Goal: Information Seeking & Learning: Learn about a topic

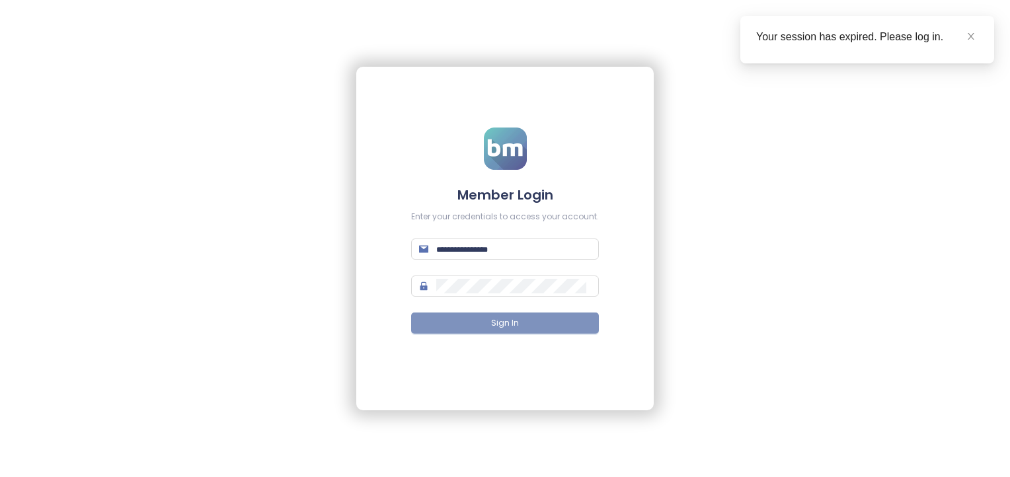
type input "**********"
click at [515, 321] on span "Sign In" at bounding box center [505, 323] width 28 height 13
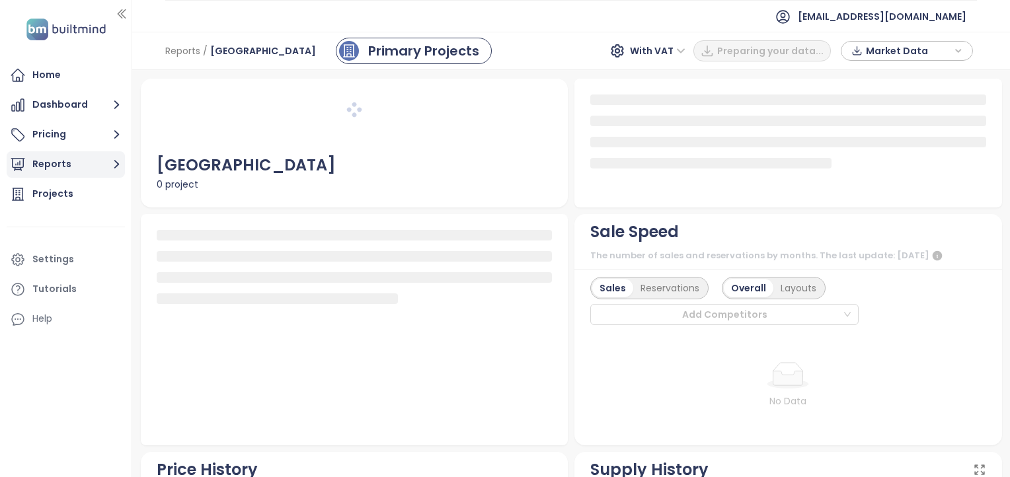
click at [58, 161] on button "Reports" at bounding box center [66, 164] width 118 height 26
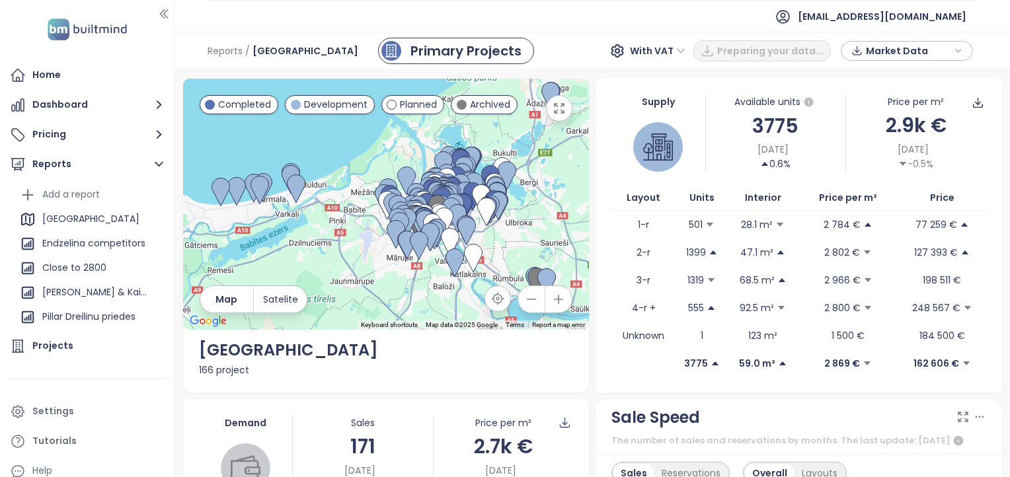
drag, startPoint x: 132, startPoint y: 57, endPoint x: 148, endPoint y: 52, distance: 17.2
click at [165, 57] on section "Home Dashboard Pricing Reports Add a report Latvia Endzelina competitors Close …" at bounding box center [505, 238] width 1010 height 477
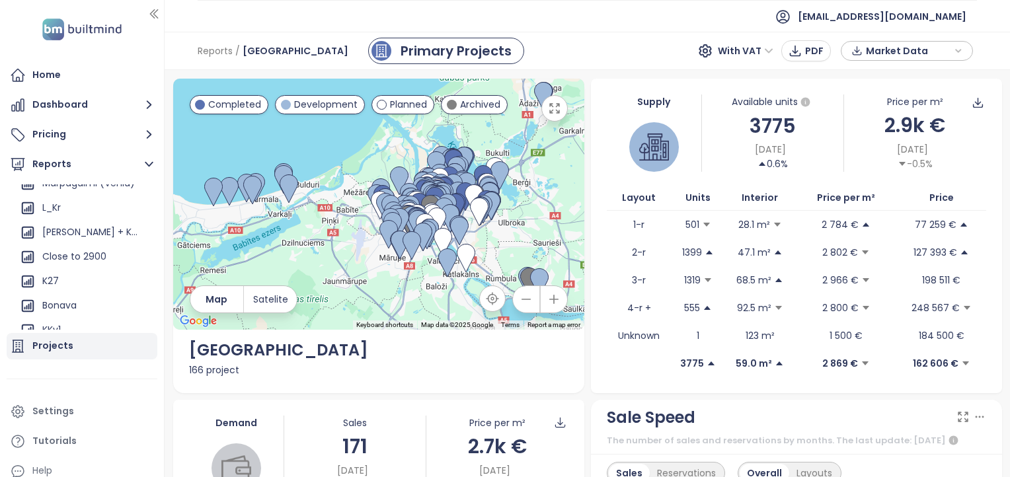
click at [63, 345] on div "Projects" at bounding box center [52, 346] width 41 height 17
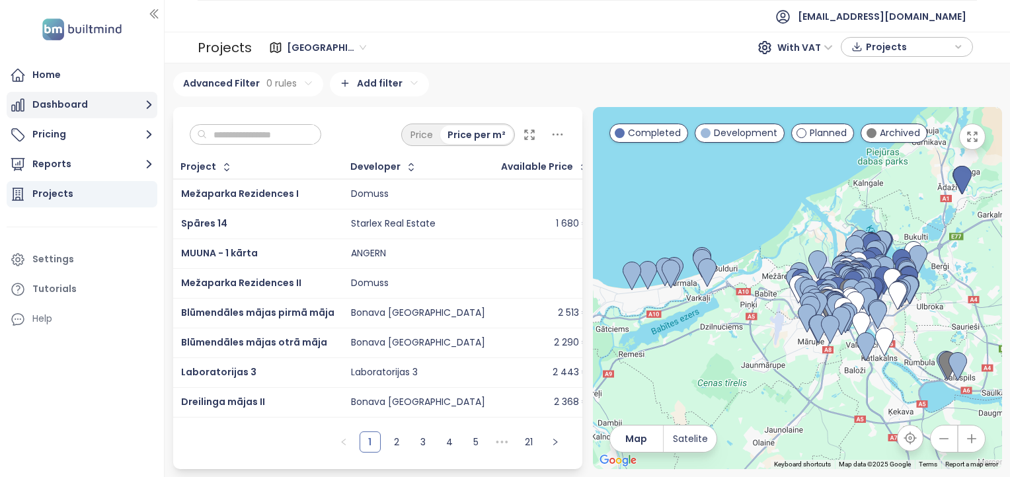
click at [61, 101] on button "Dashboard" at bounding box center [82, 105] width 151 height 26
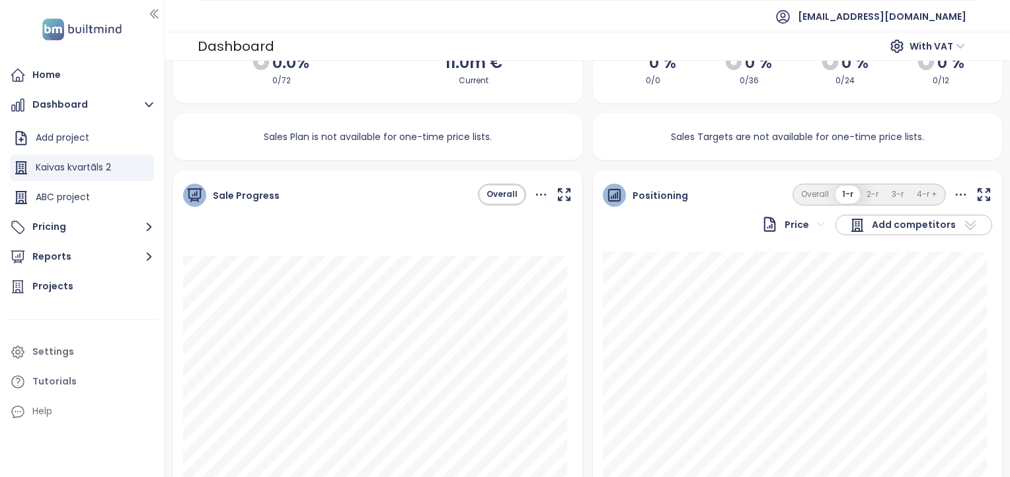
scroll to position [85, 0]
click at [66, 113] on button "Dashboard" at bounding box center [82, 105] width 151 height 26
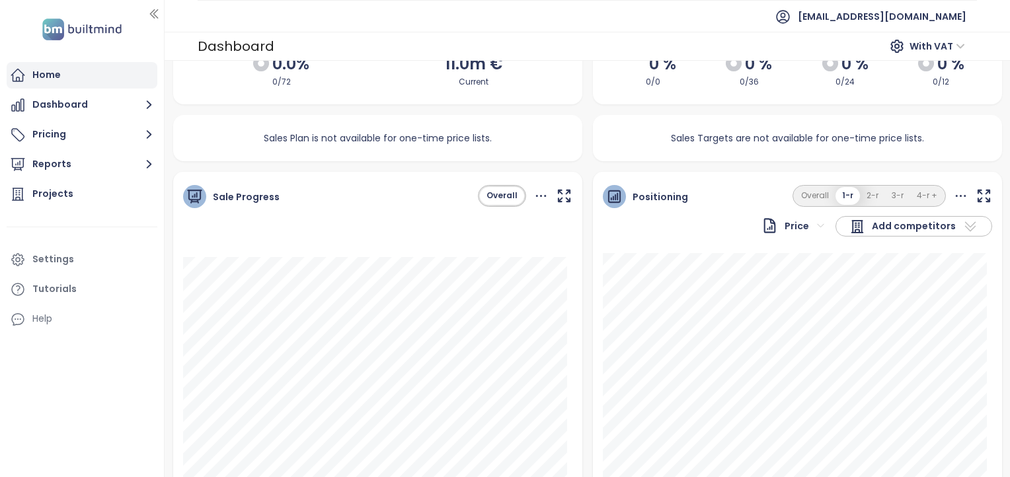
click at [74, 72] on div "Home" at bounding box center [82, 75] width 151 height 26
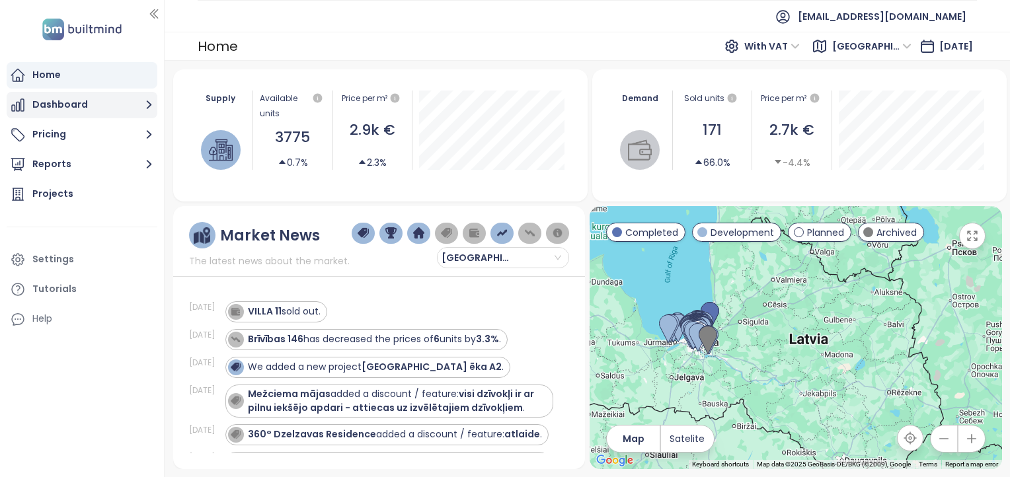
click at [67, 101] on button "Dashboard" at bounding box center [82, 105] width 151 height 26
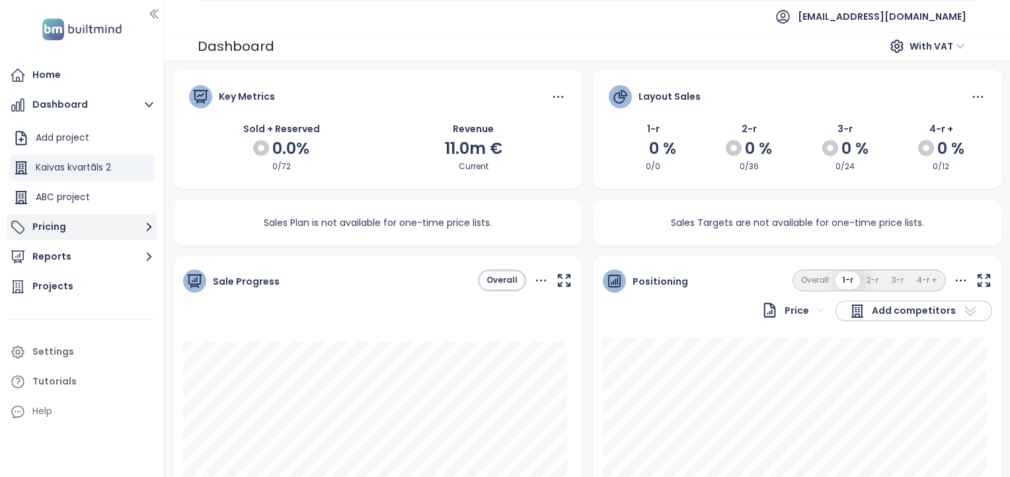
click at [59, 223] on button "Pricing" at bounding box center [82, 227] width 151 height 26
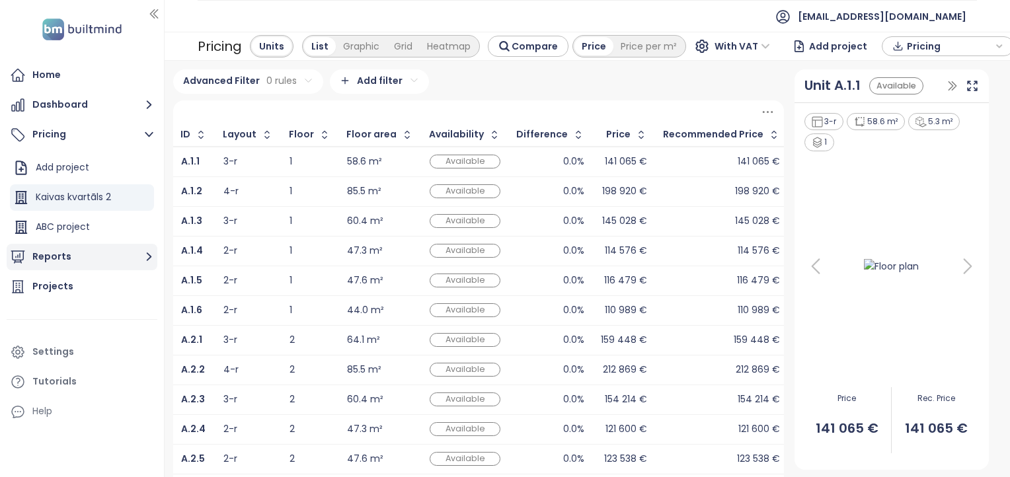
click at [65, 263] on button "Reports" at bounding box center [82, 257] width 151 height 26
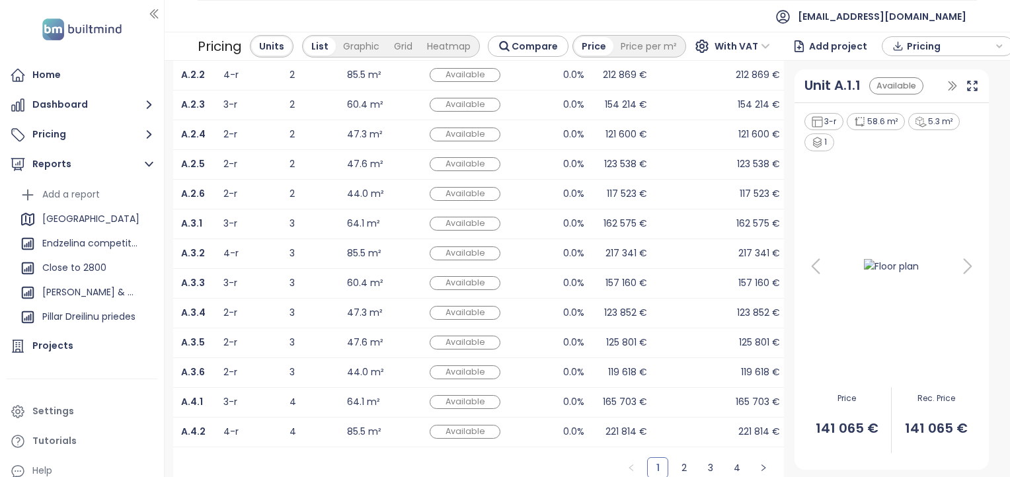
scroll to position [302, 0]
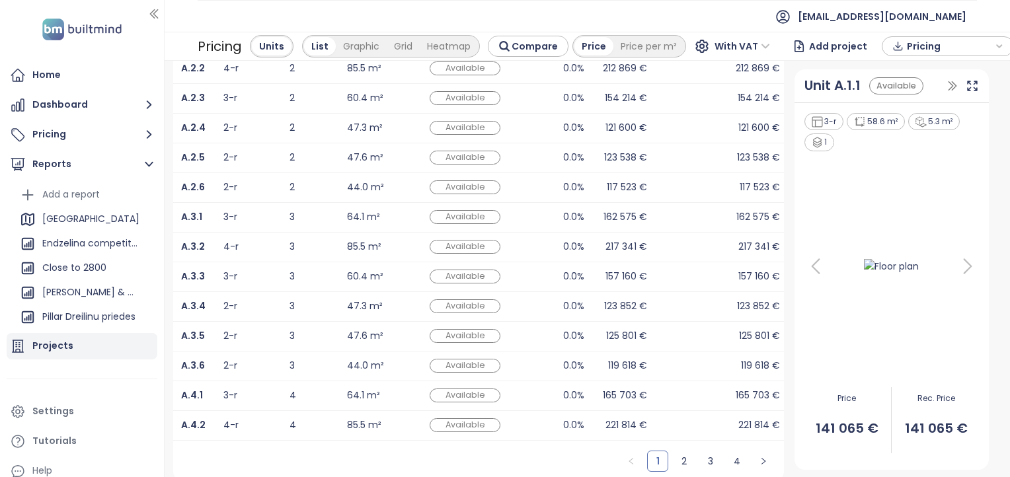
click at [62, 341] on div "Projects" at bounding box center [52, 346] width 41 height 17
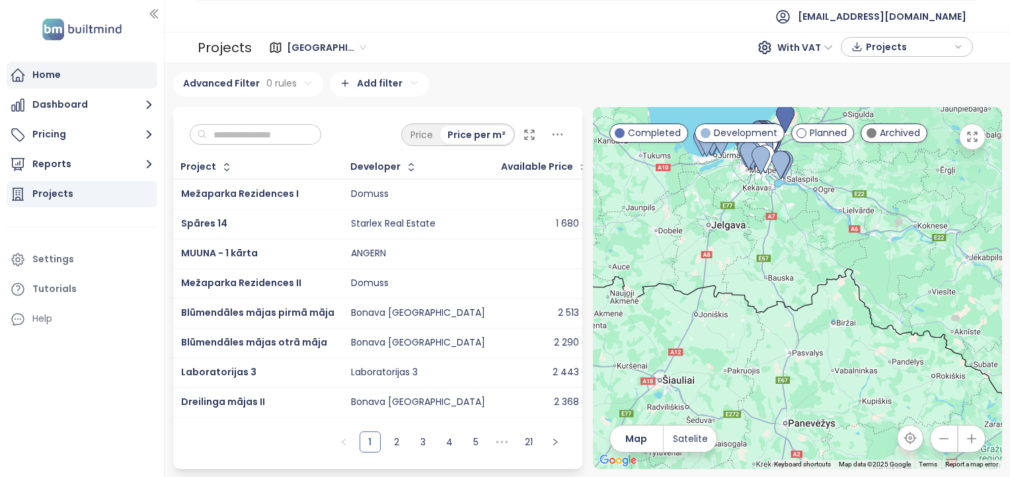
click at [72, 71] on div "Home" at bounding box center [82, 75] width 151 height 26
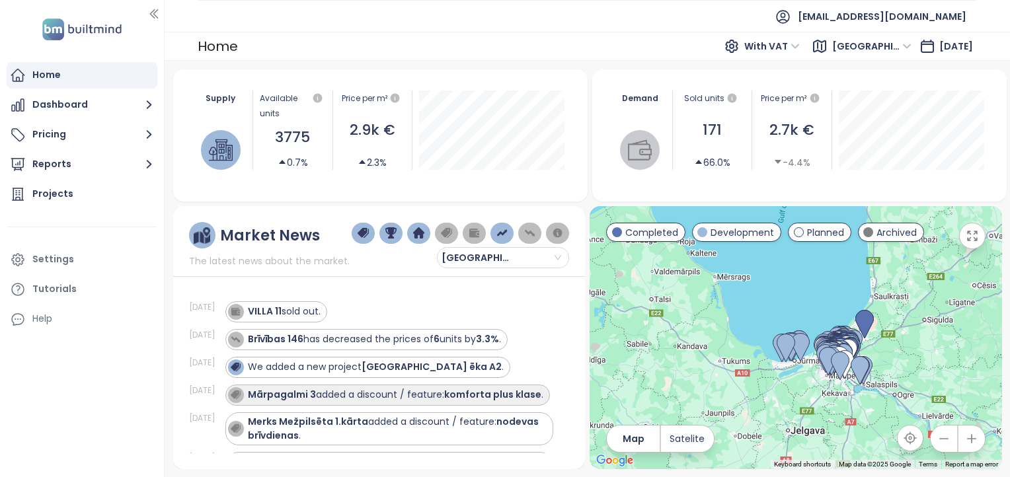
click at [447, 397] on div "Mārpagalmi 3 added a discount / feature: komforta plus klase ." at bounding box center [396, 395] width 296 height 14
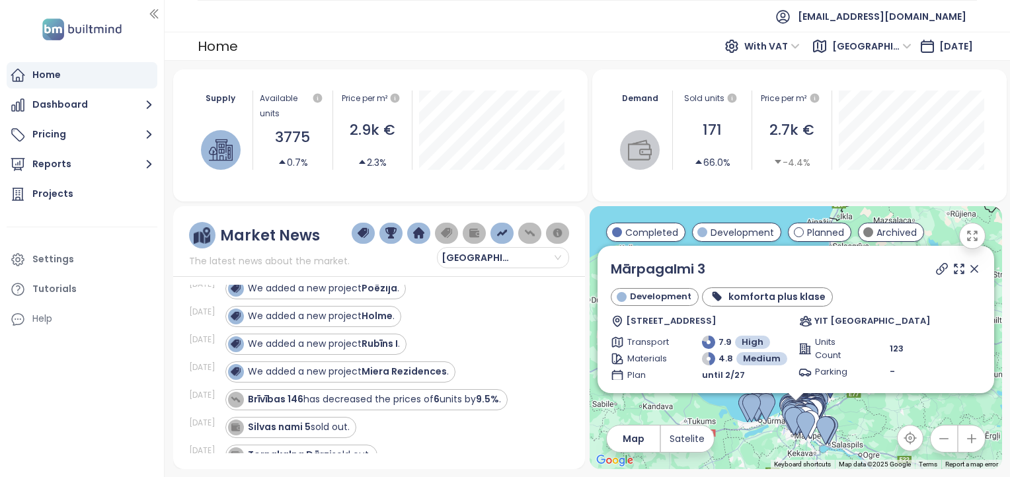
scroll to position [1317, 0]
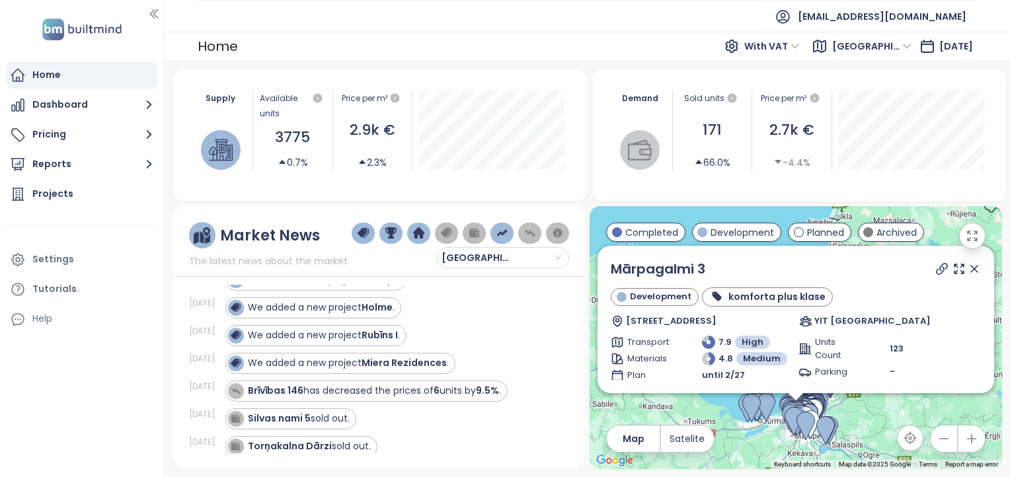
click at [34, 82] on div "Home" at bounding box center [46, 75] width 28 height 17
click at [652, 231] on span "Completed" at bounding box center [652, 232] width 53 height 15
click at [220, 152] on img at bounding box center [221, 150] width 24 height 24
click at [276, 135] on div "3775" at bounding box center [293, 137] width 66 height 23
click at [99, 34] on img at bounding box center [81, 29] width 87 height 27
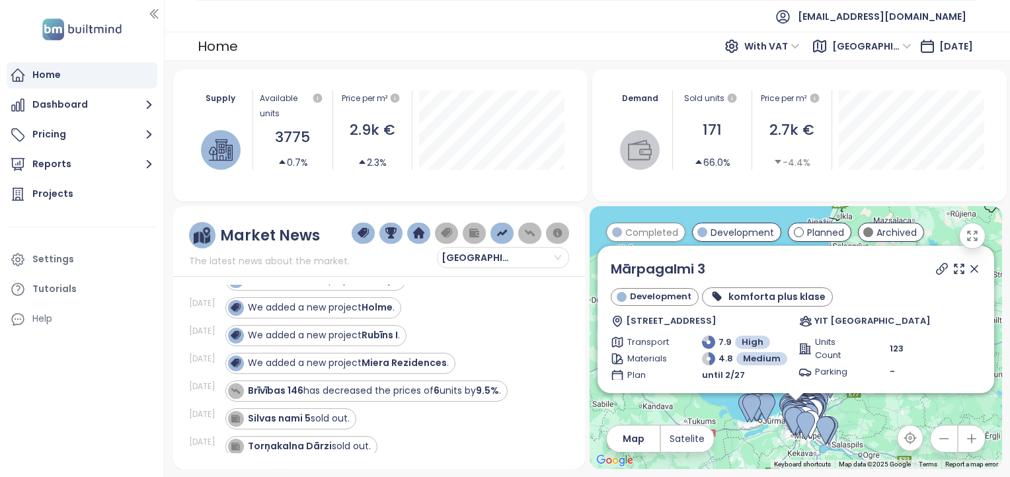
click at [52, 79] on div "Home" at bounding box center [46, 75] width 28 height 17
click at [53, 93] on button "Dashboard" at bounding box center [82, 105] width 151 height 26
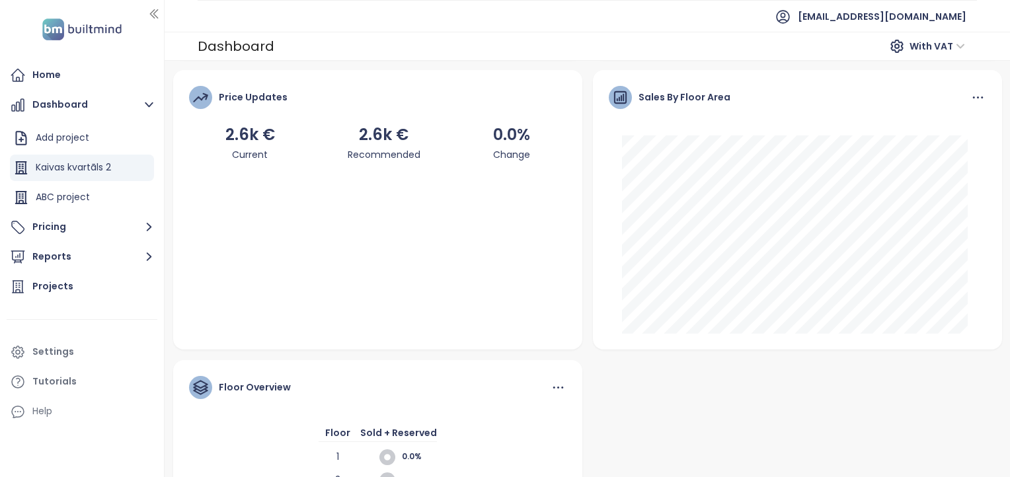
scroll to position [729, 0]
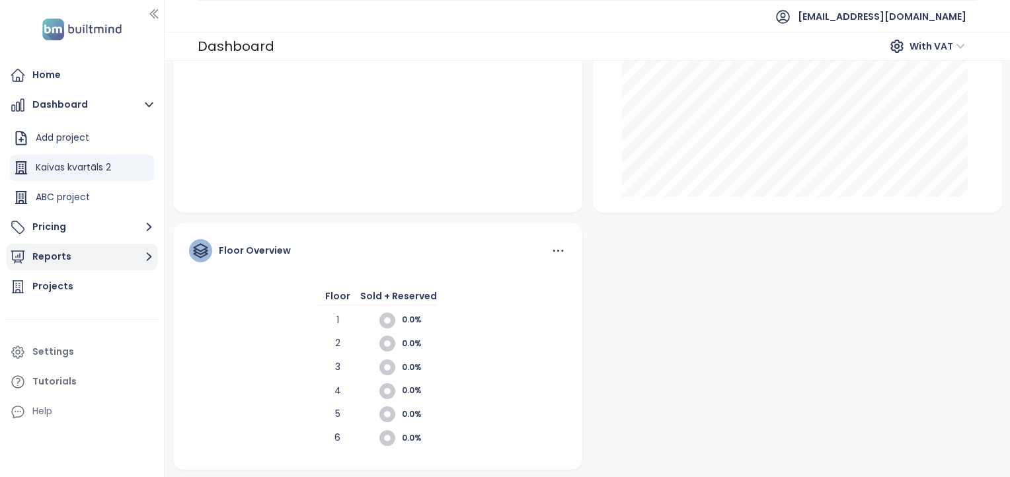
click at [58, 258] on button "Reports" at bounding box center [82, 257] width 151 height 26
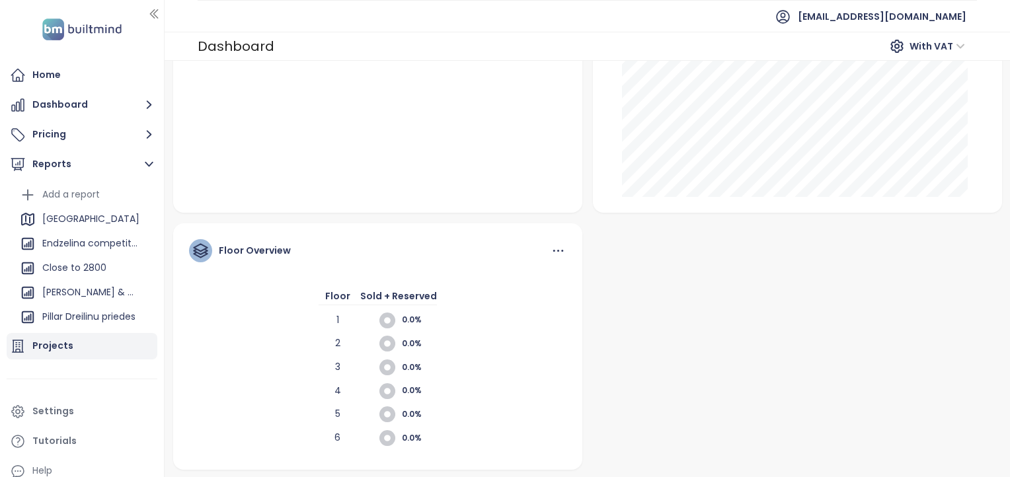
click at [36, 339] on div "Projects" at bounding box center [52, 346] width 41 height 17
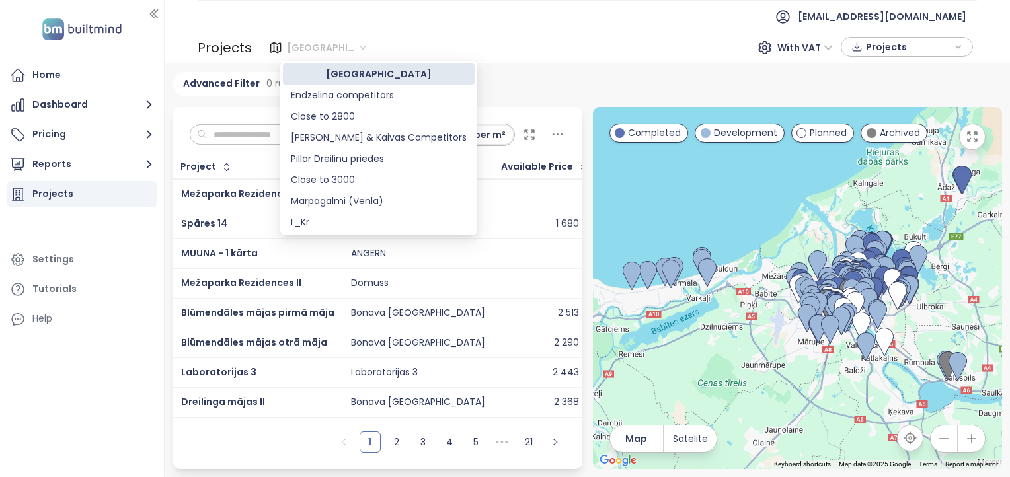
click at [320, 54] on span "[GEOGRAPHIC_DATA]" at bounding box center [326, 48] width 79 height 20
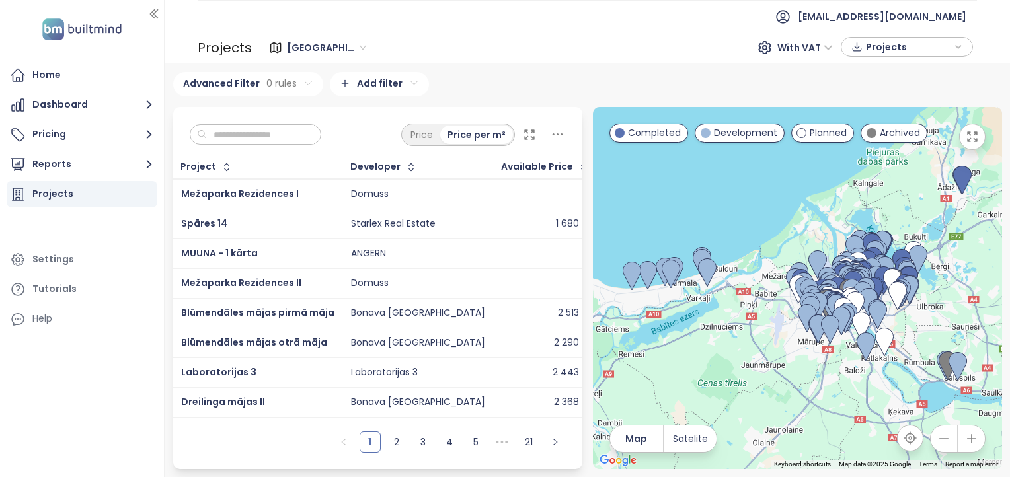
click at [317, 50] on span "[GEOGRAPHIC_DATA]" at bounding box center [326, 48] width 79 height 20
click at [466, 42] on div "Latvia With VAT Projects" at bounding box center [614, 47] width 717 height 21
click at [147, 14] on icon "button" at bounding box center [153, 13] width 13 height 13
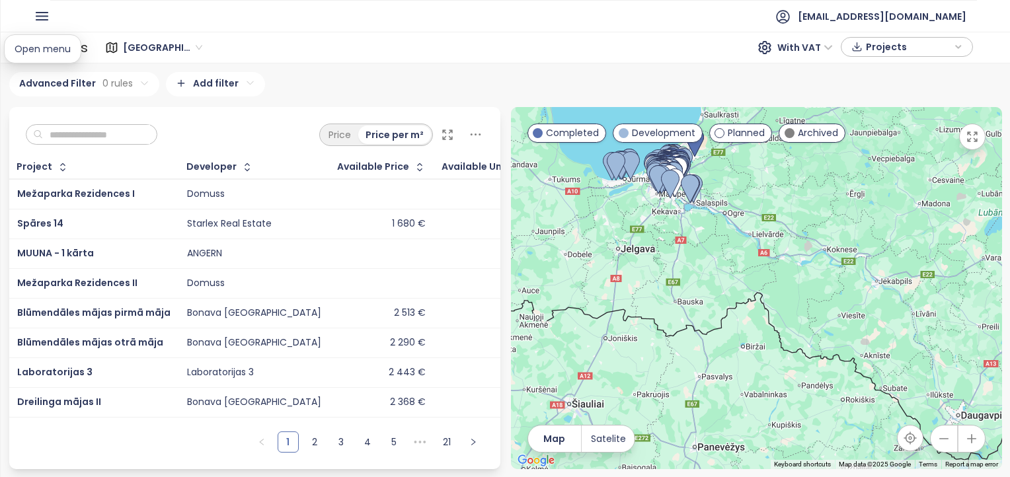
click at [40, 11] on icon "button" at bounding box center [42, 16] width 17 height 17
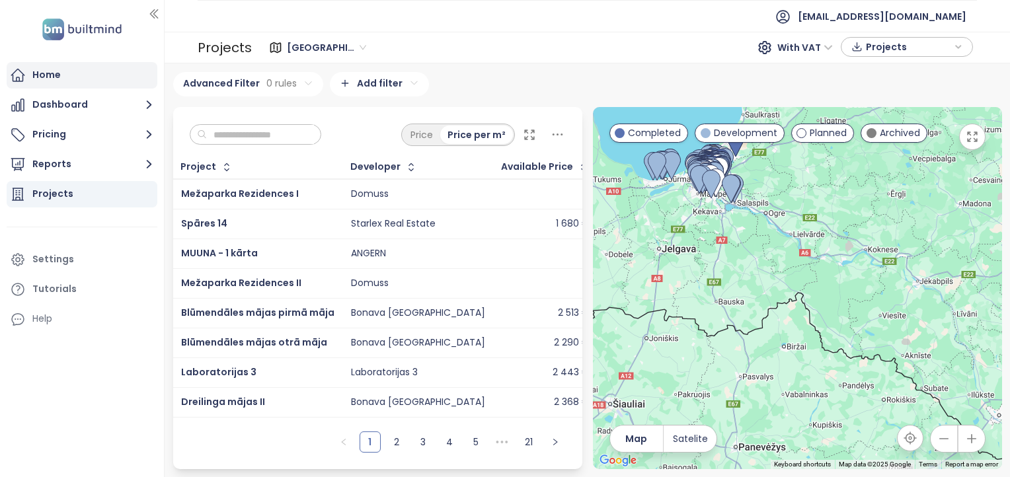
click at [48, 86] on div "Home" at bounding box center [82, 75] width 151 height 26
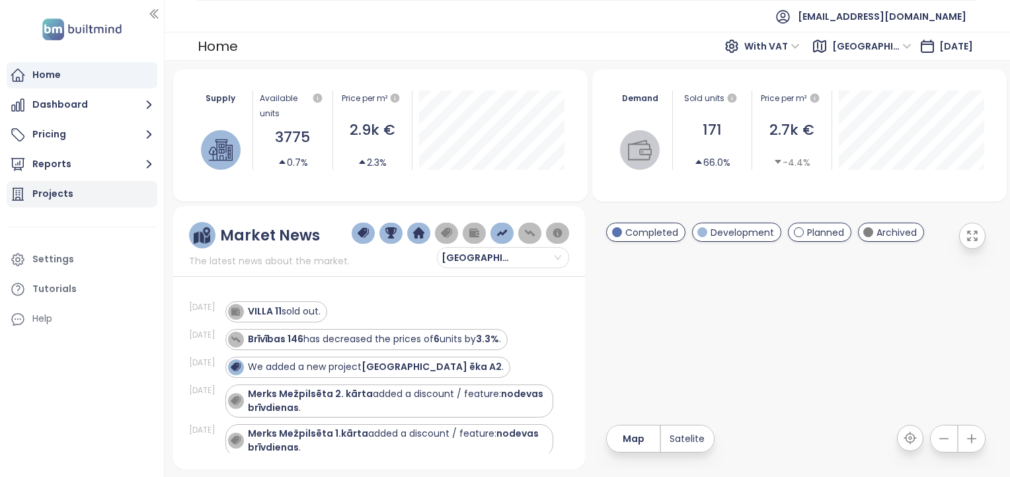
click at [63, 190] on div "Projects" at bounding box center [52, 194] width 41 height 17
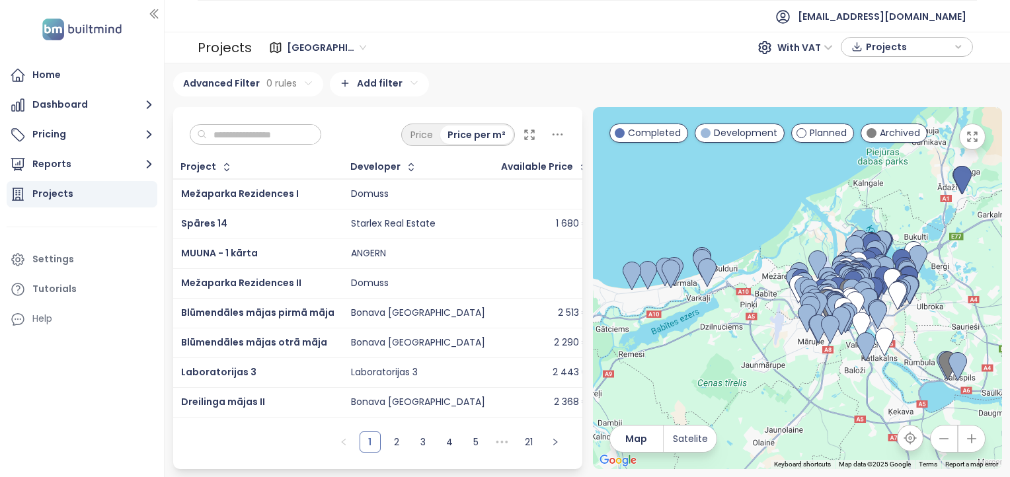
click at [961, 38] on icon "button" at bounding box center [959, 47] width 8 height 20
click at [956, 46] on icon "button" at bounding box center [959, 48] width 8 height 20
click at [65, 174] on button "Reports" at bounding box center [82, 164] width 151 height 26
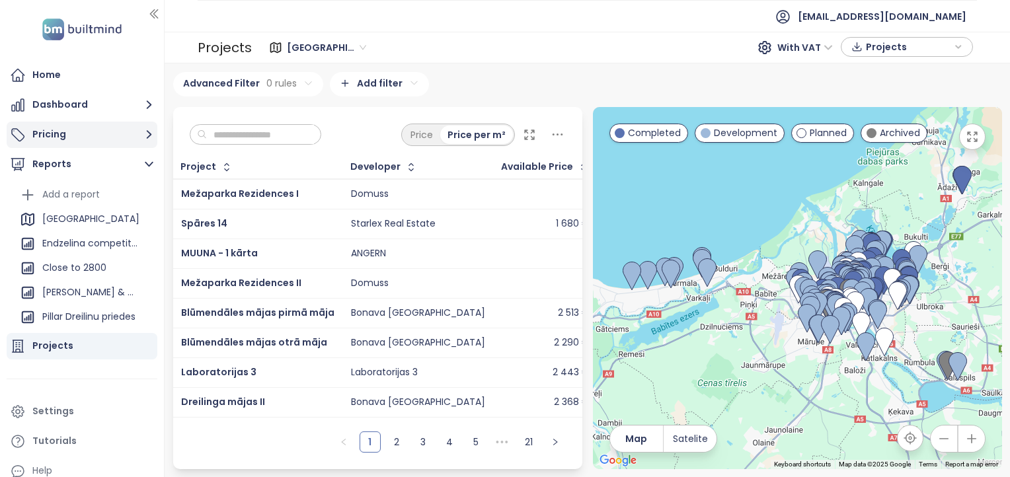
click at [74, 122] on button "Pricing" at bounding box center [82, 135] width 151 height 26
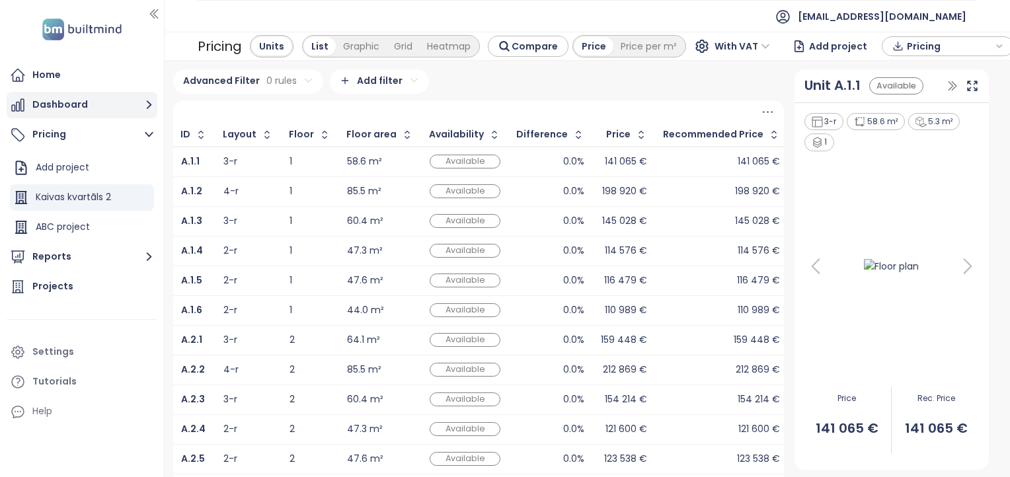
click at [71, 105] on button "Dashboard" at bounding box center [82, 105] width 151 height 26
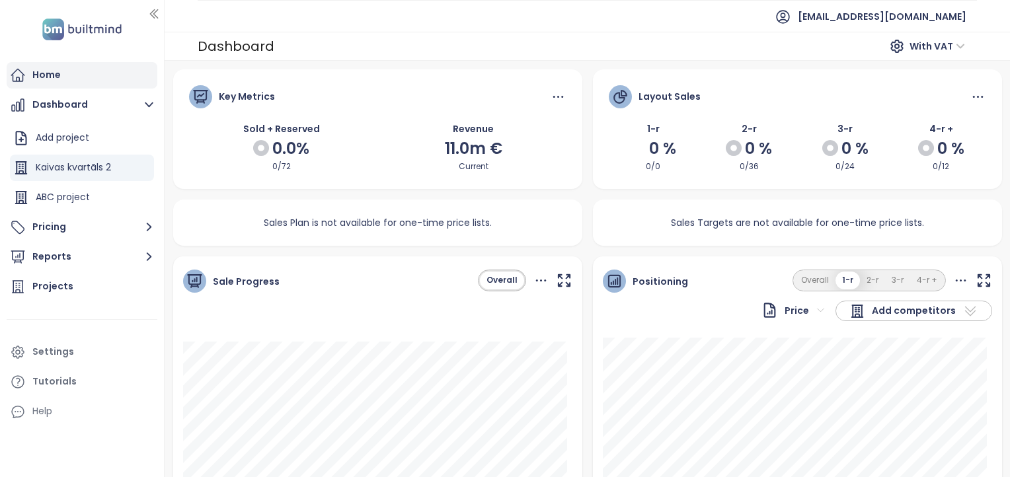
click at [48, 77] on div "Home" at bounding box center [46, 75] width 28 height 17
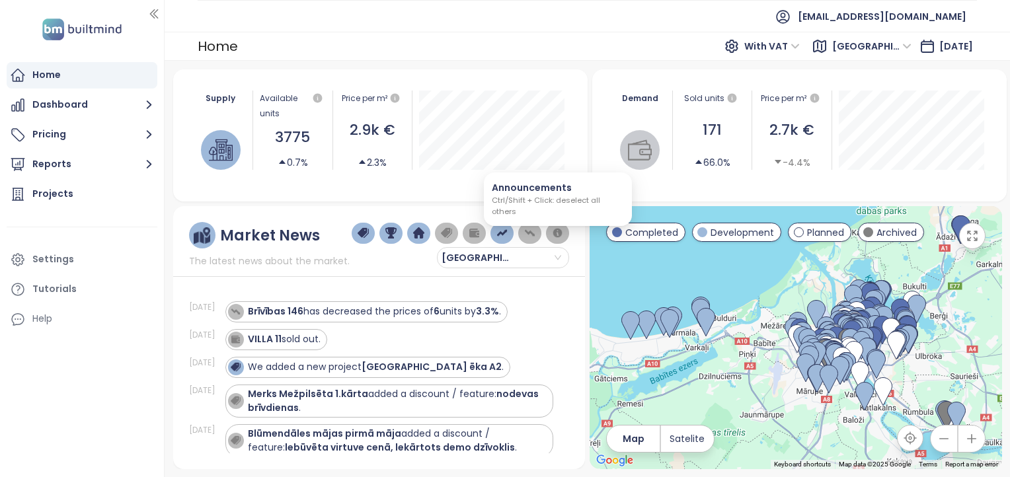
click at [555, 232] on img "button" at bounding box center [558, 233] width 12 height 12
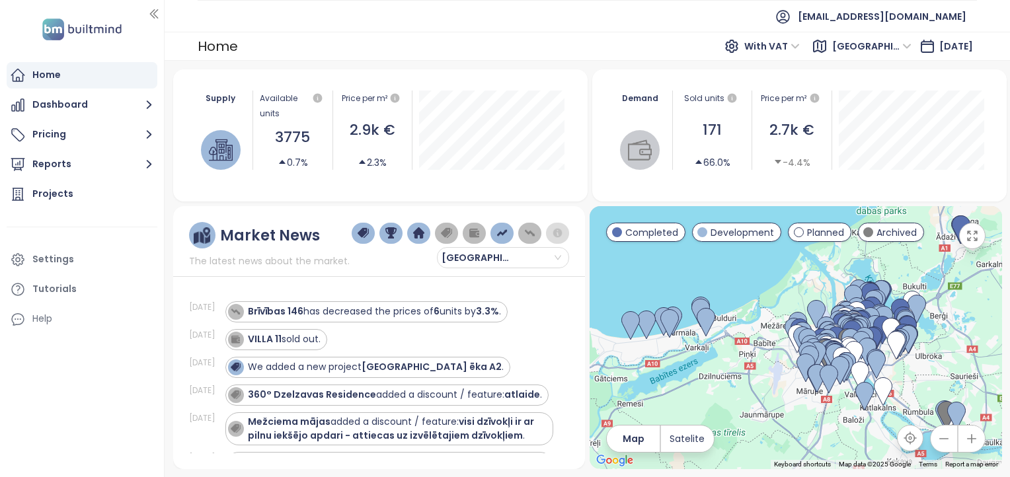
click at [56, 32] on img at bounding box center [81, 29] width 87 height 27
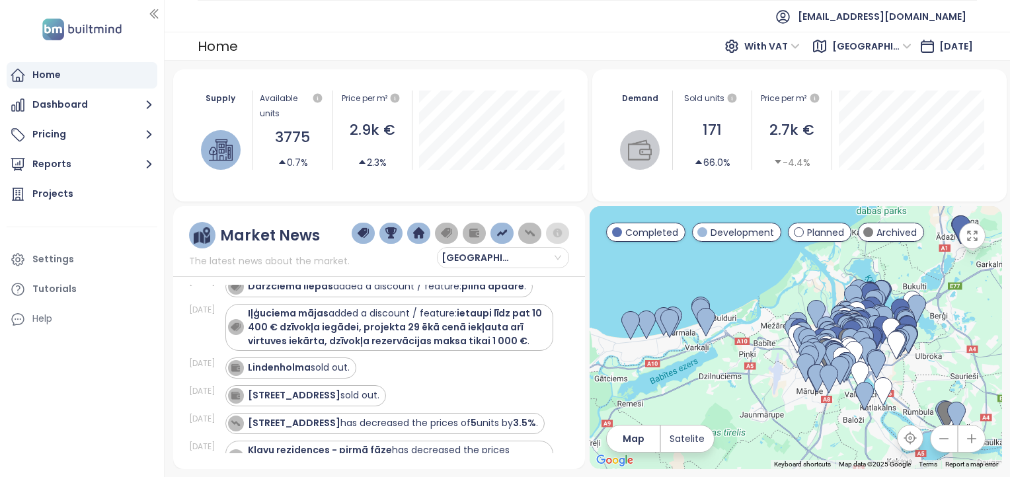
scroll to position [611, 0]
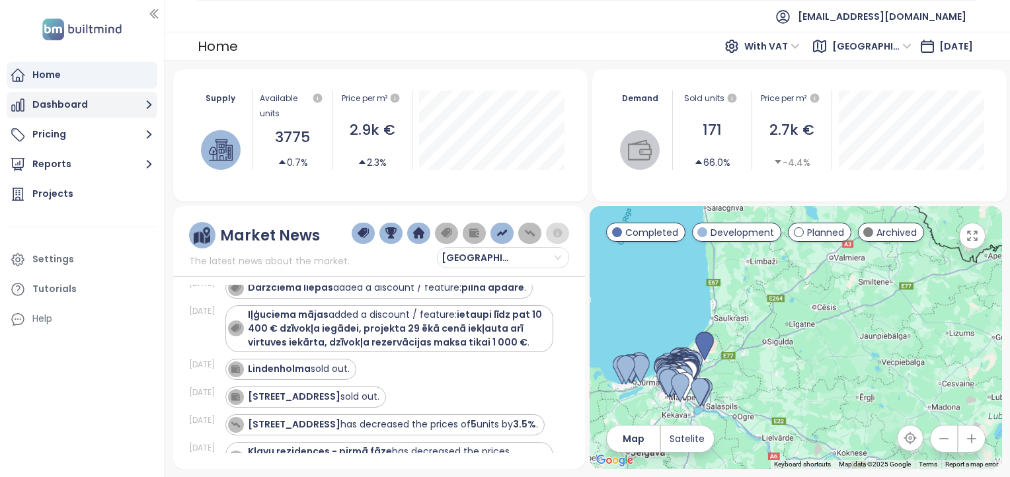
click at [63, 101] on button "Dashboard" at bounding box center [82, 105] width 151 height 26
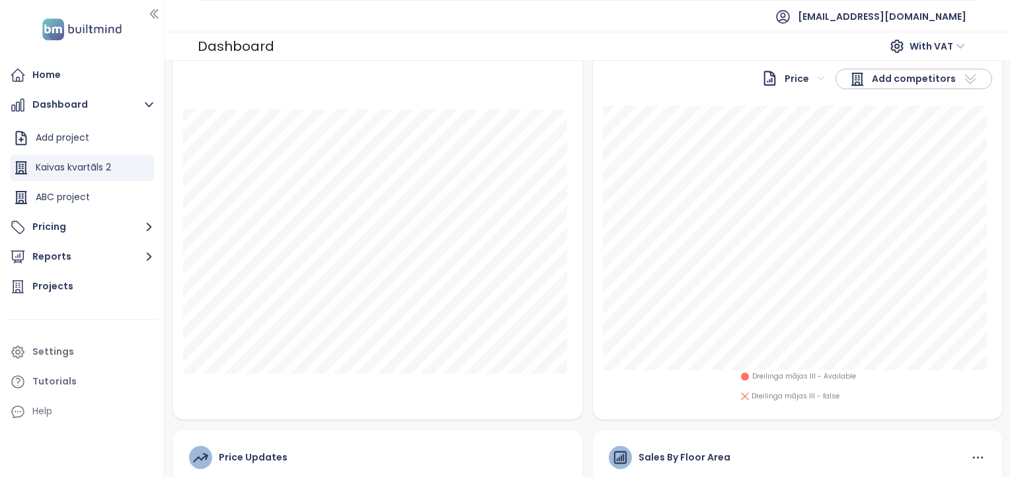
scroll to position [222, 0]
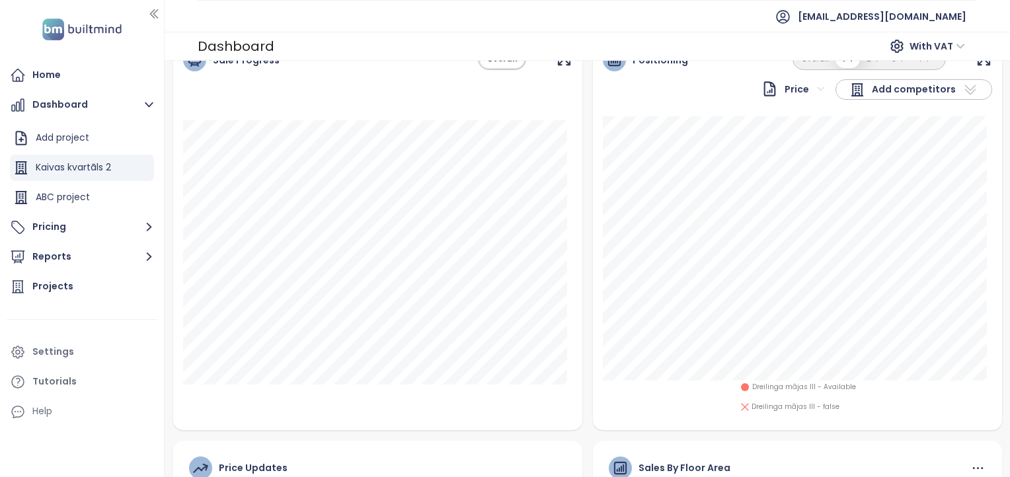
click at [61, 30] on img at bounding box center [81, 29] width 87 height 27
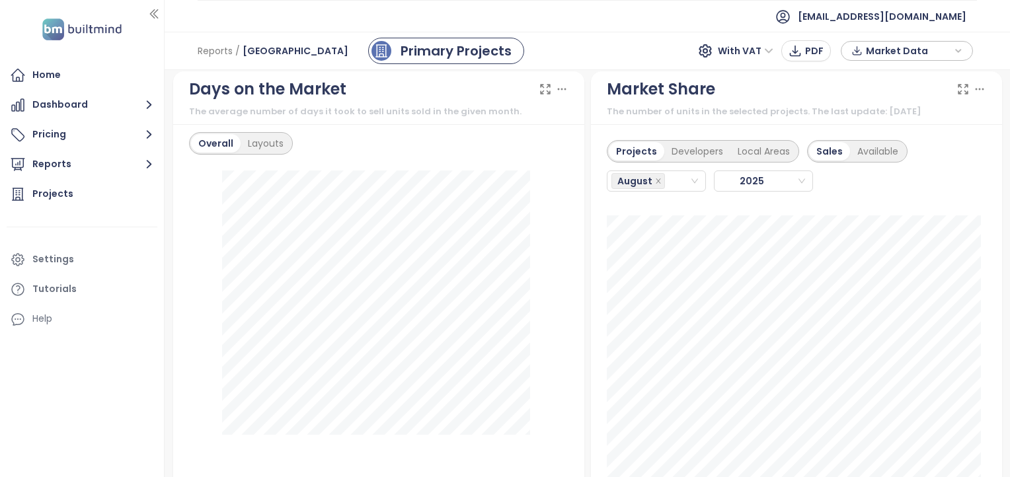
scroll to position [1531, 0]
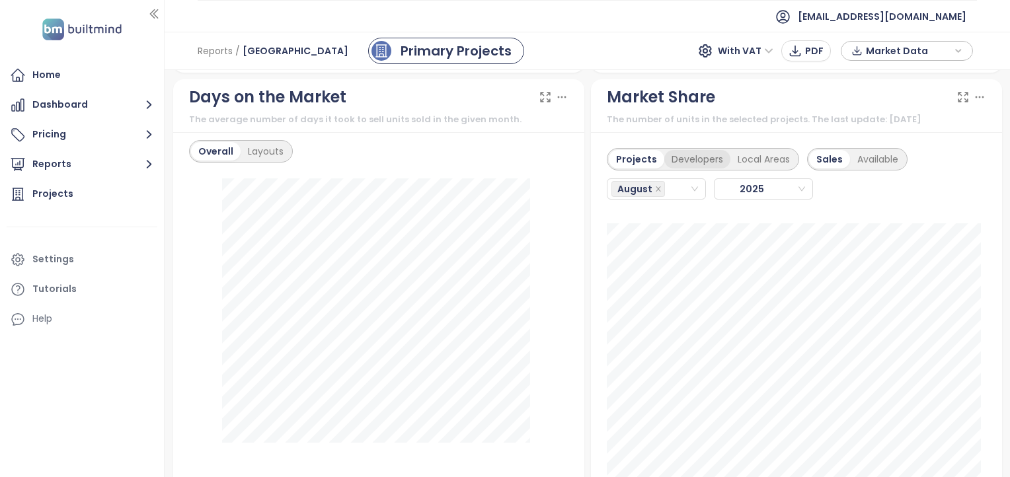
click at [688, 154] on div "Developers" at bounding box center [698, 159] width 66 height 19
click at [616, 150] on div "Projects" at bounding box center [635, 159] width 52 height 19
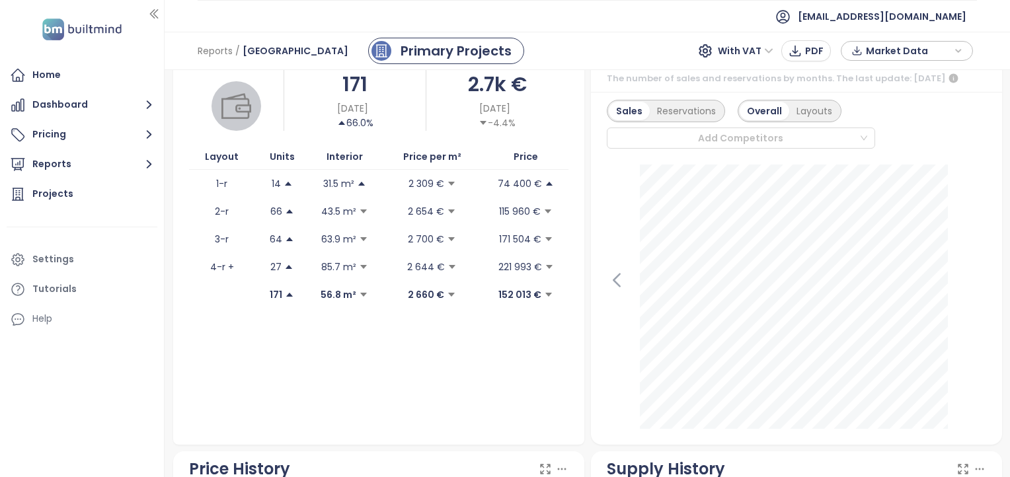
scroll to position [362, 0]
click at [659, 116] on div "Reservations" at bounding box center [686, 111] width 73 height 19
click at [799, 118] on div "Layouts" at bounding box center [817, 111] width 50 height 19
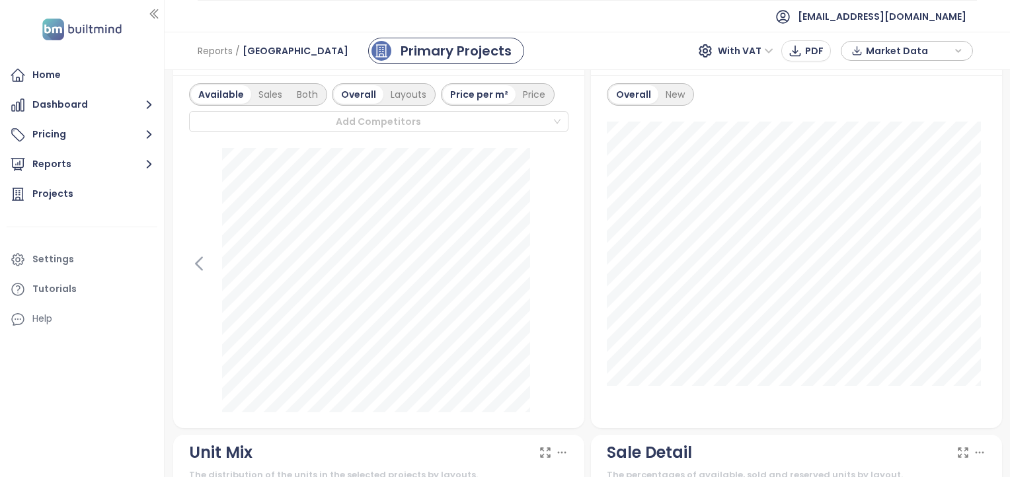
scroll to position [777, 0]
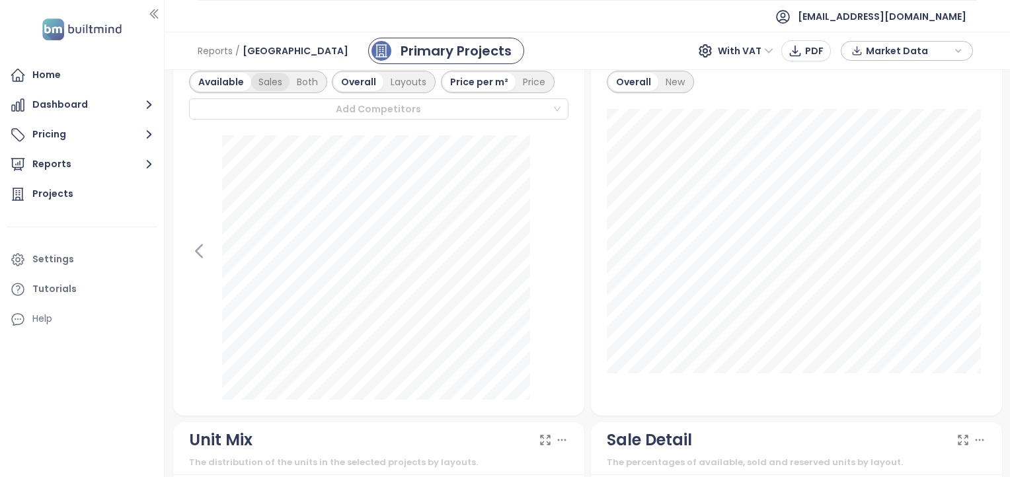
click at [272, 89] on div "Sales" at bounding box center [270, 82] width 38 height 19
click at [213, 83] on div "Available" at bounding box center [219, 82] width 56 height 19
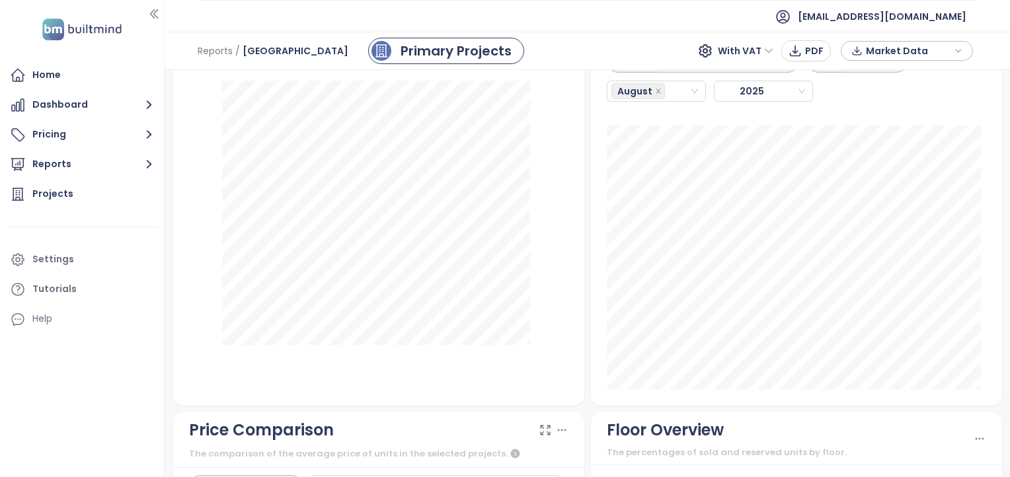
scroll to position [1518, 0]
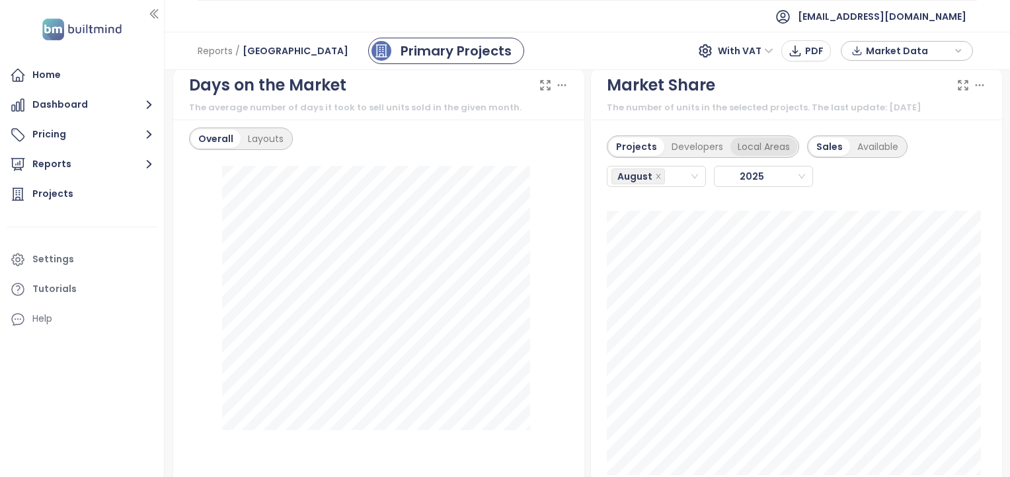
click at [747, 151] on div "Local Areas" at bounding box center [764, 147] width 67 height 19
click at [635, 142] on div "Projects" at bounding box center [635, 147] width 52 height 19
